Goal: Transaction & Acquisition: Purchase product/service

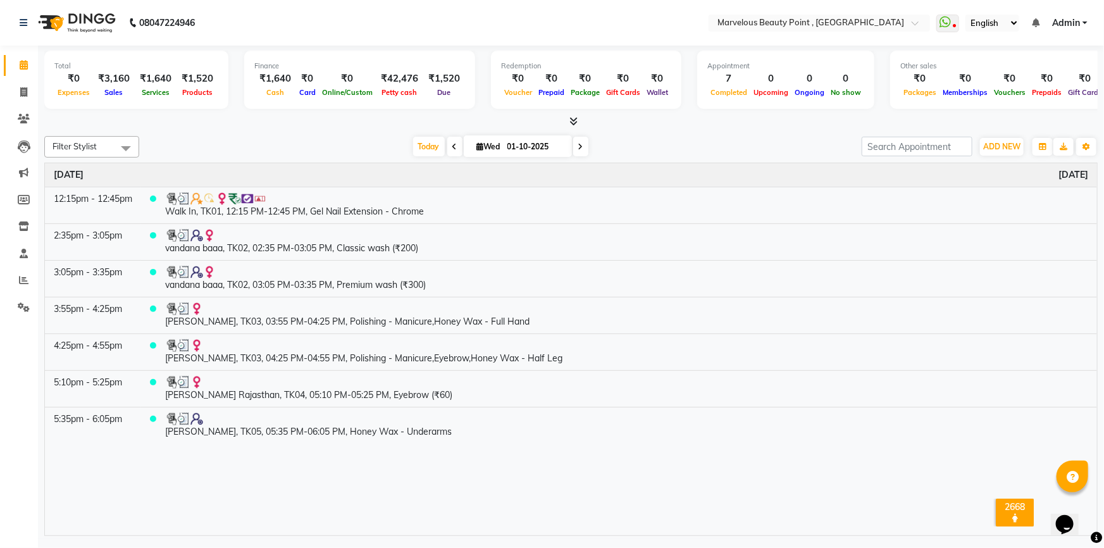
click at [227, 158] on div "Filter Stylist Select All [PERSON_NAME] [PERSON_NAME] [PERSON_NAME] [DATE] [DAT…" at bounding box center [570, 333] width 1053 height 405
click at [921, 280] on td "vandana baaa, TK02, 03:05 PM-03:35 PM, Premium wash (₹300)" at bounding box center [626, 278] width 941 height 37
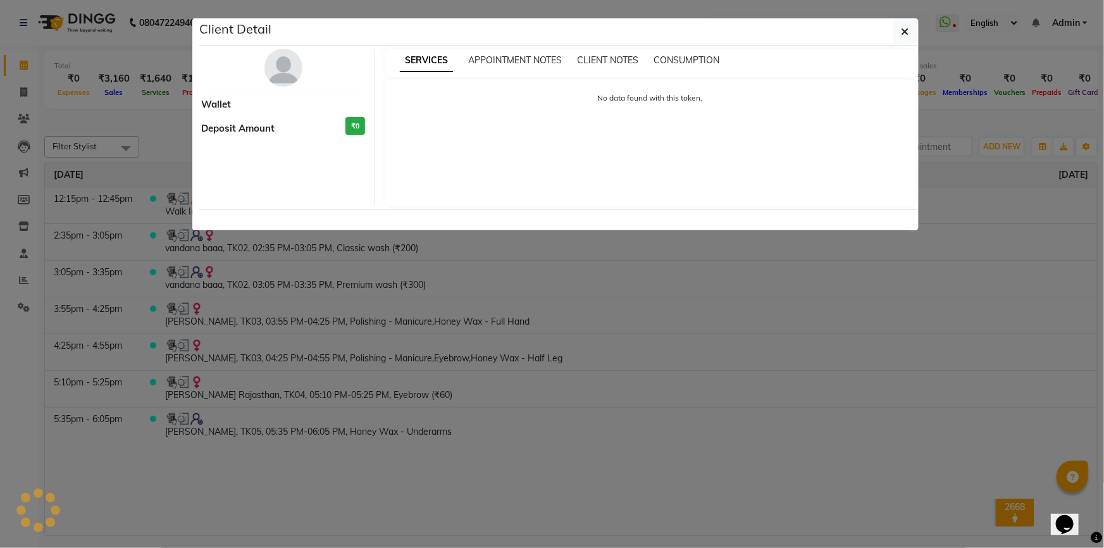
select select "3"
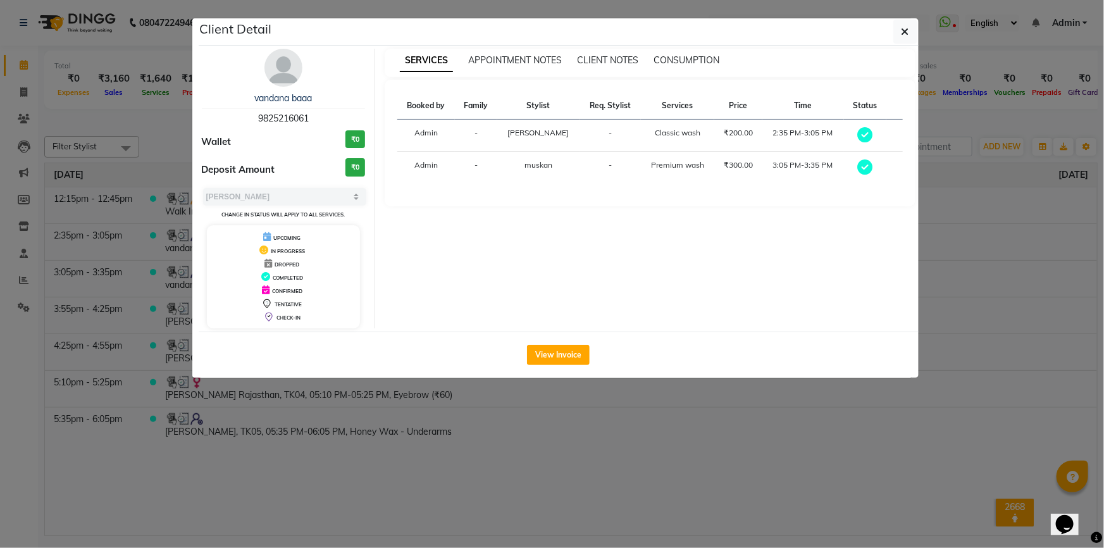
click at [693, 504] on ngb-modal-window "Client Detail vandana baaa 9825216061 Wallet ₹0 Deposit Amount ₹0 Select MARK D…" at bounding box center [552, 274] width 1104 height 548
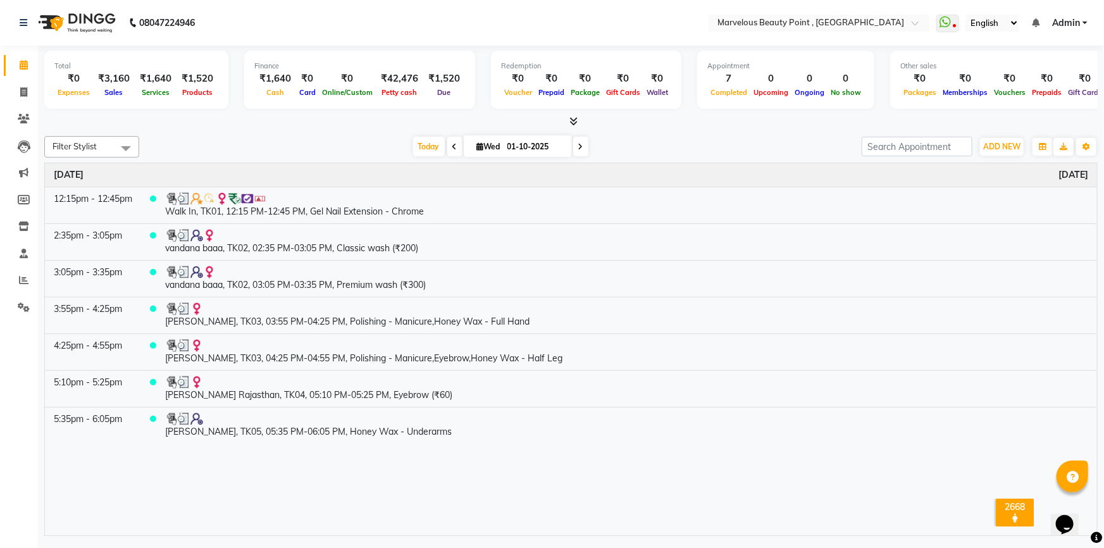
click at [433, 77] on div "₹1,520" at bounding box center [444, 78] width 42 height 15
click at [437, 89] on span "Due" at bounding box center [445, 92] width 20 height 9
click at [440, 94] on span "Due" at bounding box center [445, 92] width 20 height 9
click at [442, 94] on span "Due" at bounding box center [445, 92] width 20 height 9
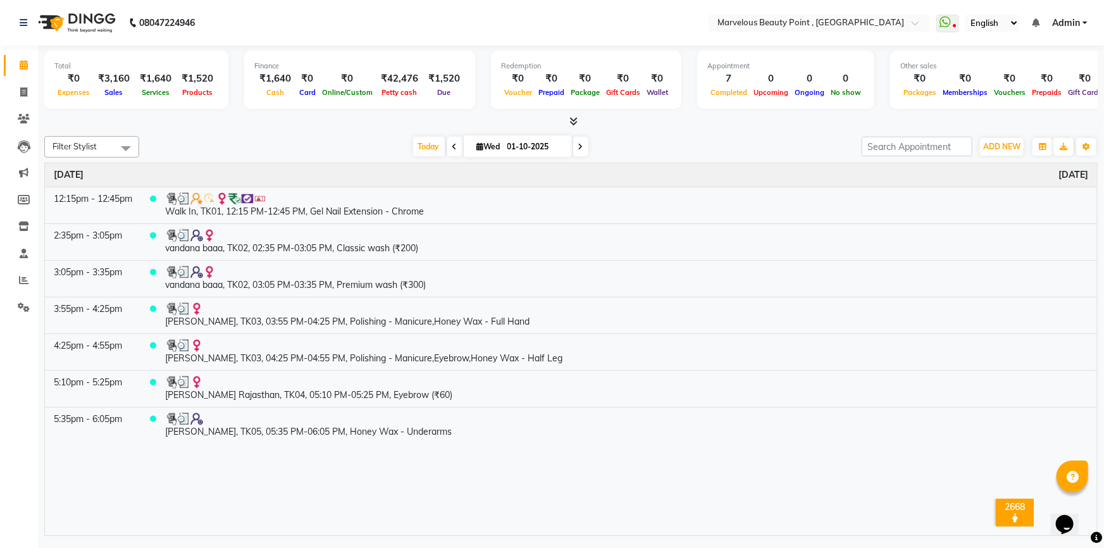
click at [447, 81] on div "₹1,520" at bounding box center [444, 78] width 42 height 15
click at [25, 89] on icon at bounding box center [23, 91] width 7 height 9
select select "service"
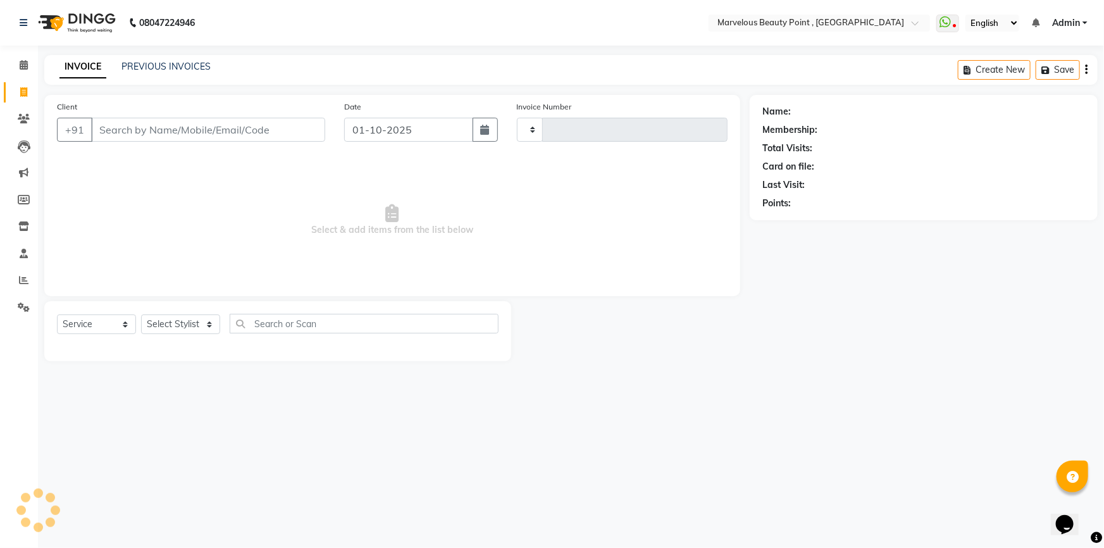
type input "0574"
select select "6391"
select select "V"
select select "48482"
click at [145, 63] on link "PREVIOUS INVOICES" at bounding box center [165, 66] width 89 height 11
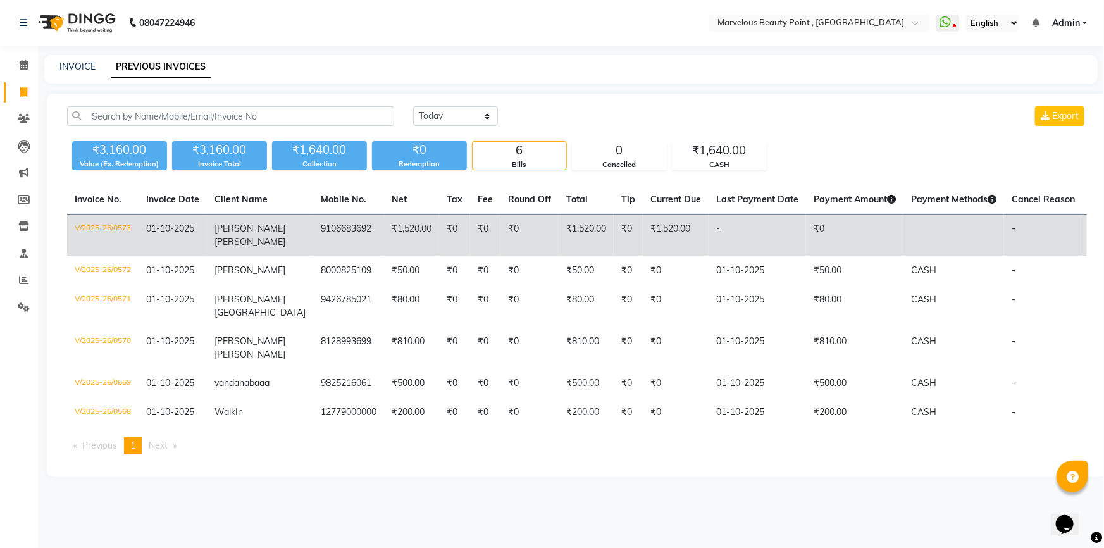
click at [245, 231] on span "HEENA" at bounding box center [249, 228] width 71 height 11
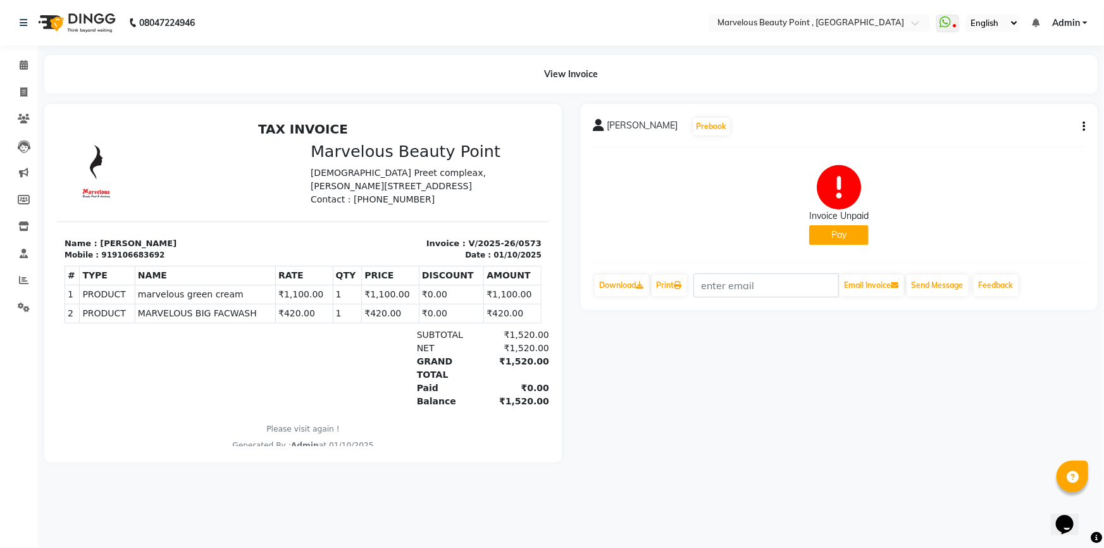
click at [838, 240] on button "Pay" at bounding box center [838, 235] width 59 height 20
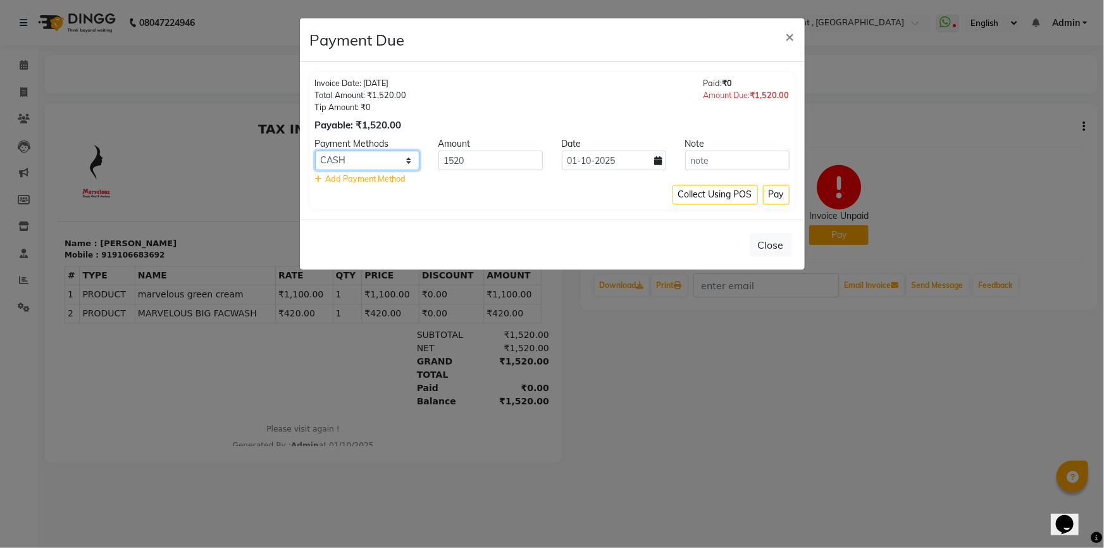
click at [406, 162] on select "CASH GPay UPI" at bounding box center [367, 161] width 104 height 20
select select "8"
click at [315, 151] on select "CASH GPay UPI" at bounding box center [367, 161] width 104 height 20
click at [775, 196] on button "Pay" at bounding box center [776, 195] width 27 height 20
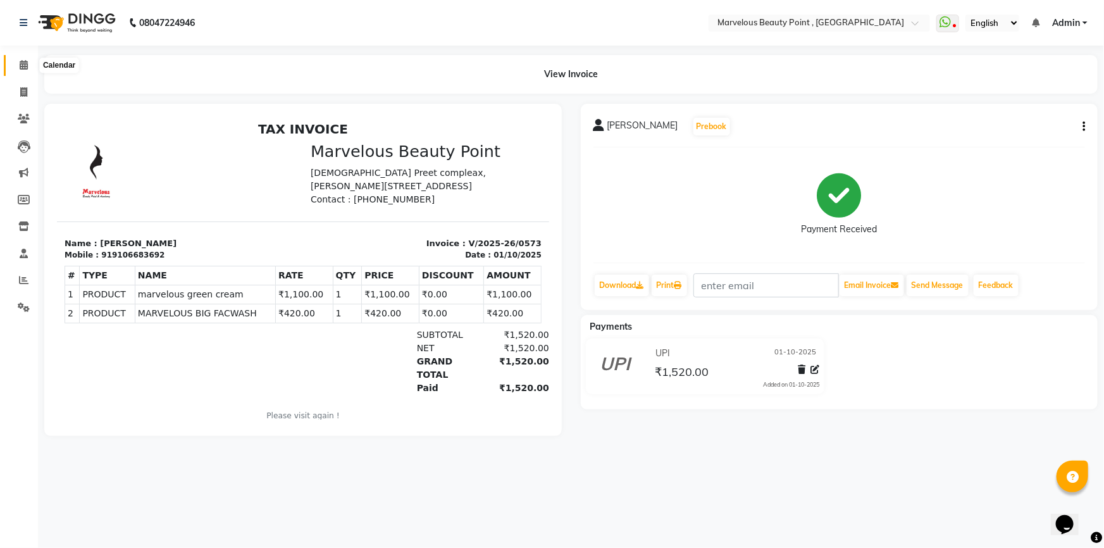
click at [21, 63] on icon at bounding box center [24, 64] width 8 height 9
